Goal: Entertainment & Leisure: Consume media (video, audio)

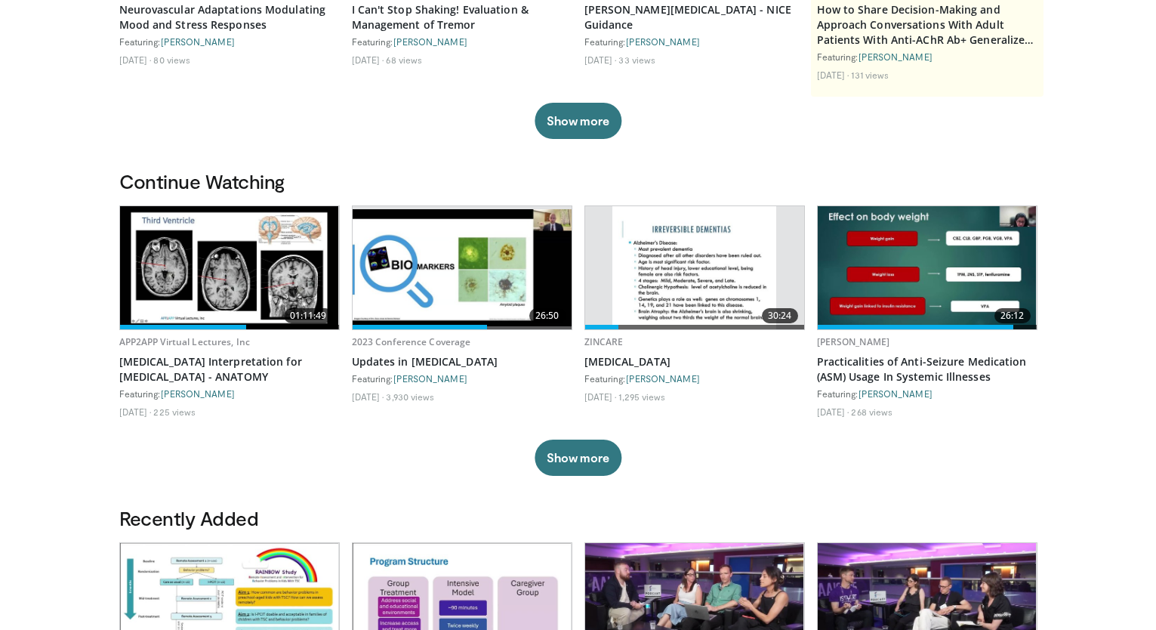
scroll to position [388, 0]
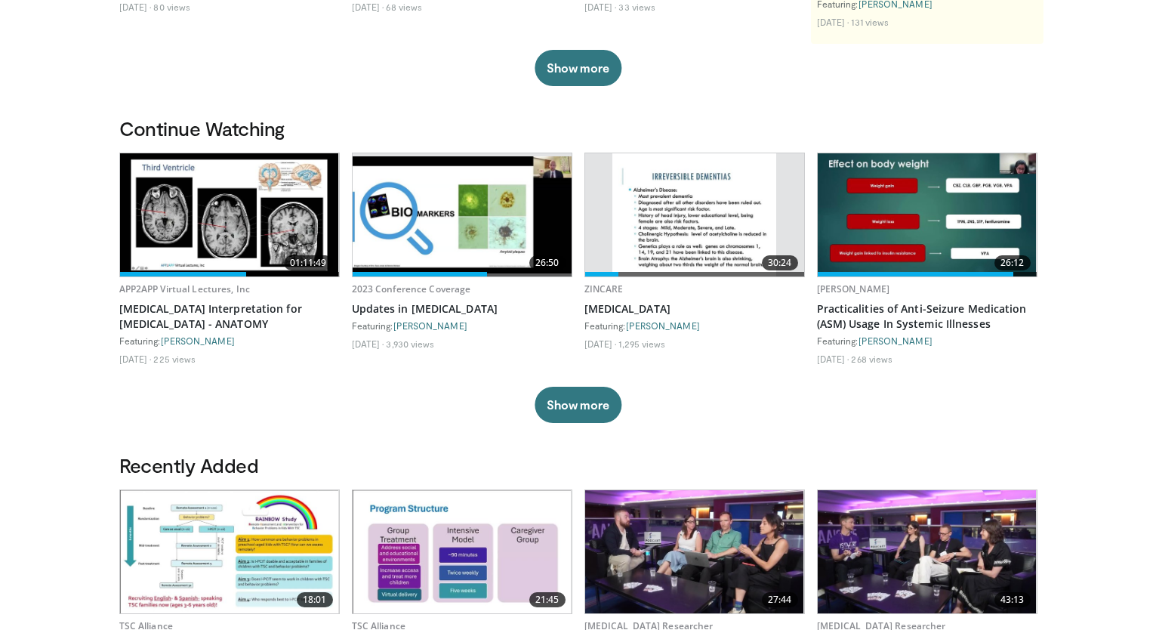
click at [229, 226] on img at bounding box center [229, 214] width 219 height 123
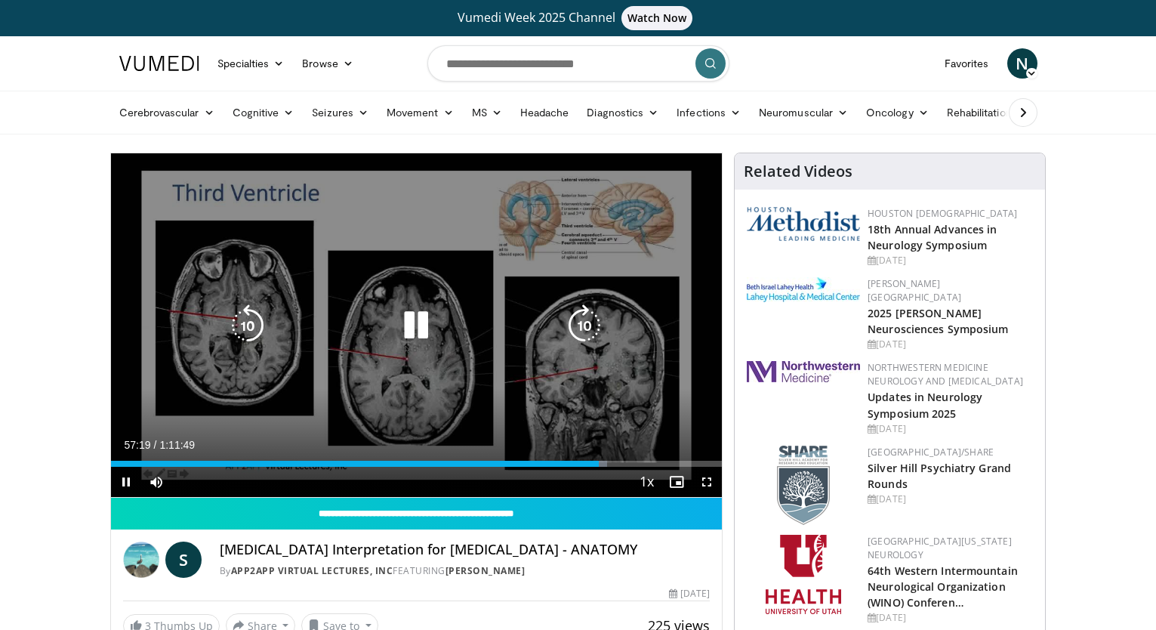
click at [423, 329] on icon "Video Player" at bounding box center [416, 325] width 42 height 42
